Goal: Find specific page/section: Find specific page/section

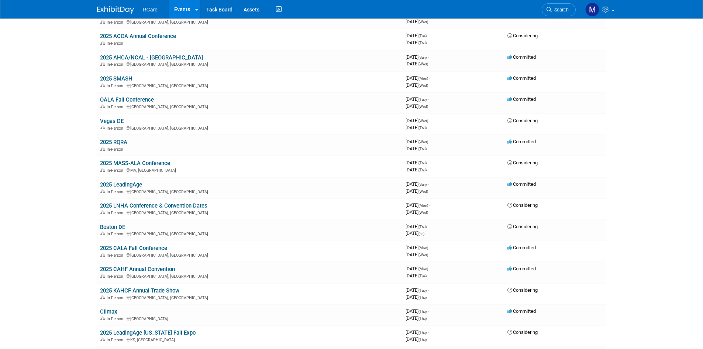
scroll to position [295, 0]
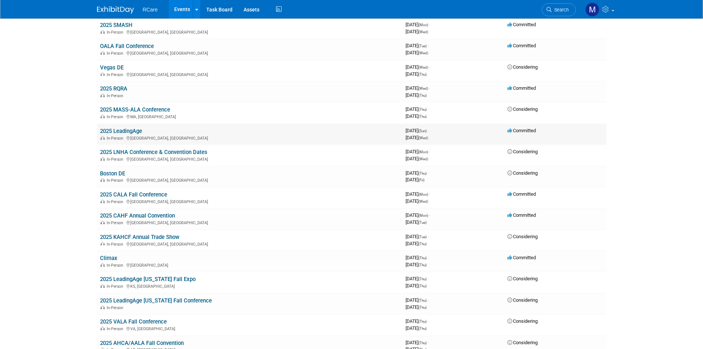
click at [129, 130] on link "2025 LeadingAge" at bounding box center [121, 131] width 42 height 7
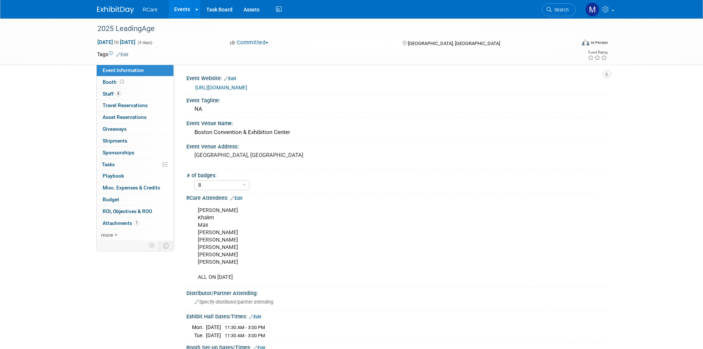
select select "8"
drag, startPoint x: 293, startPoint y: 84, endPoint x: 194, endPoint y: 84, distance: 98.9
click at [194, 84] on div "[URL][DOMAIN_NAME]" at bounding box center [396, 87] width 409 height 10
copy link "[URL][DOMAIN_NAME]"
click at [322, 52] on td at bounding box center [324, 54] width 393 height 7
